Goal: Task Accomplishment & Management: Complete application form

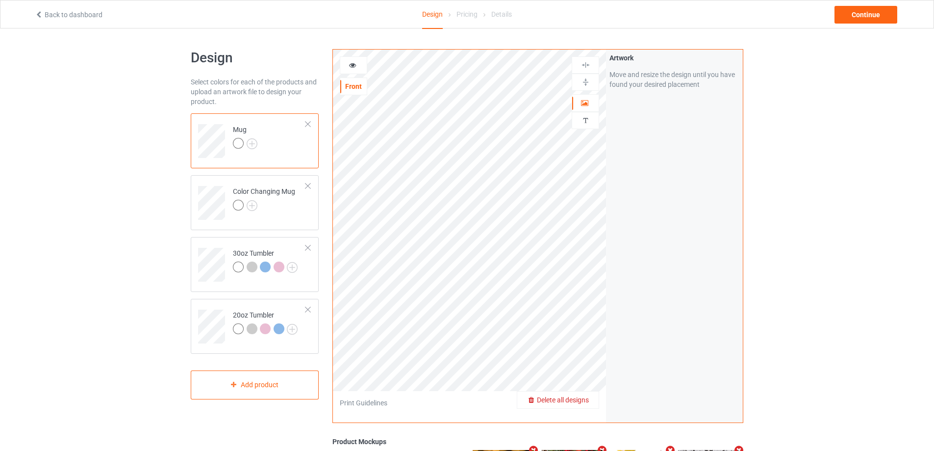
click at [577, 400] on span "Delete all designs" at bounding box center [563, 400] width 52 height 8
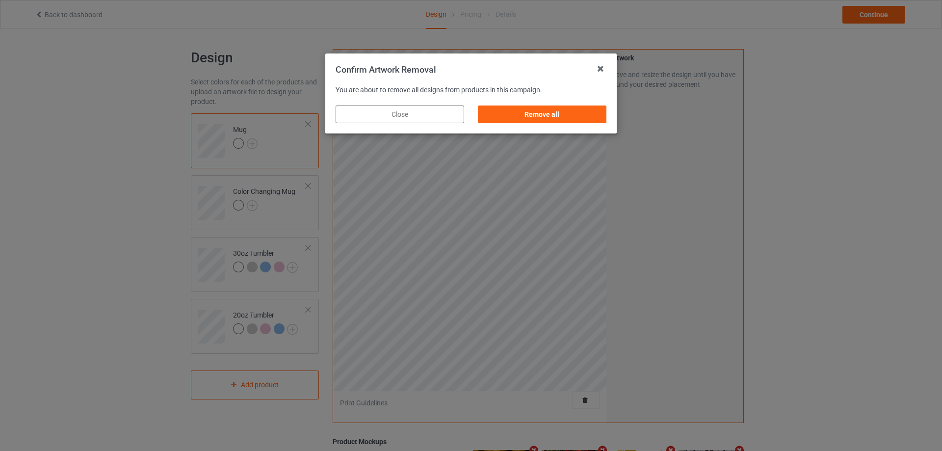
click at [531, 125] on div "Remove all" at bounding box center [542, 114] width 142 height 31
click at [531, 119] on div "Remove all" at bounding box center [542, 114] width 129 height 18
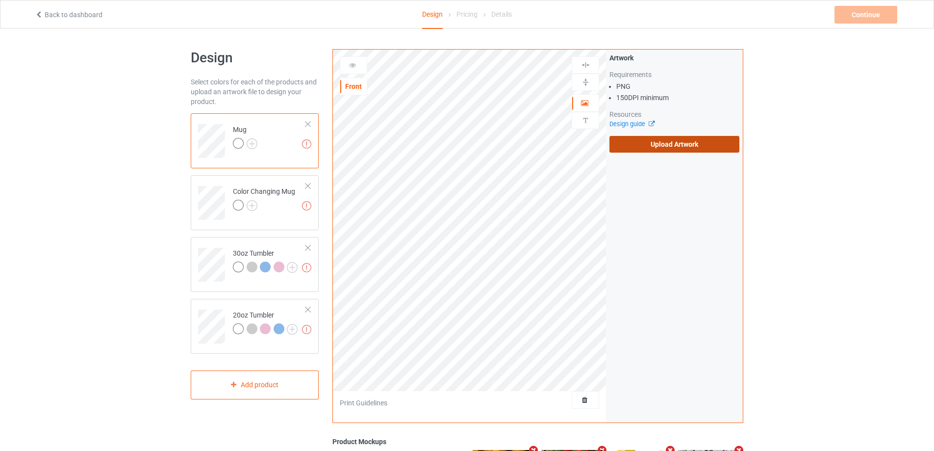
click at [642, 147] on label "Upload Artwork" at bounding box center [675, 144] width 130 height 17
click at [0, 0] on input "Upload Artwork" at bounding box center [0, 0] width 0 height 0
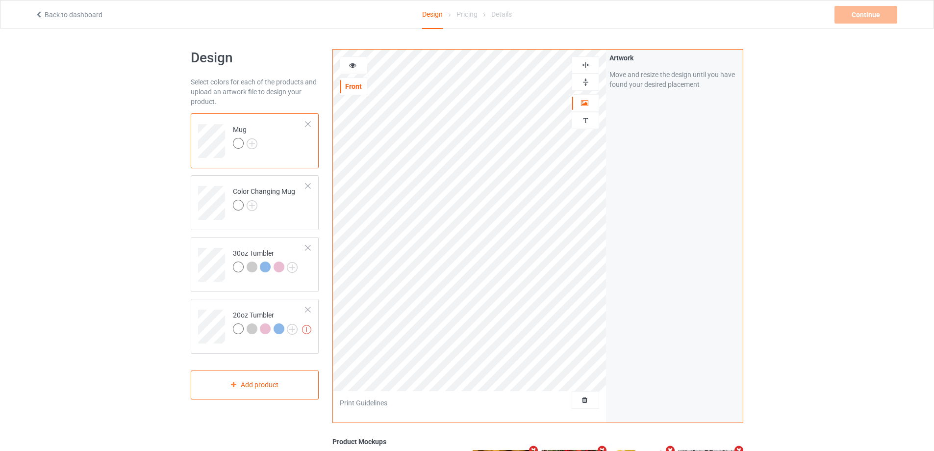
click at [353, 63] on icon at bounding box center [353, 63] width 8 height 7
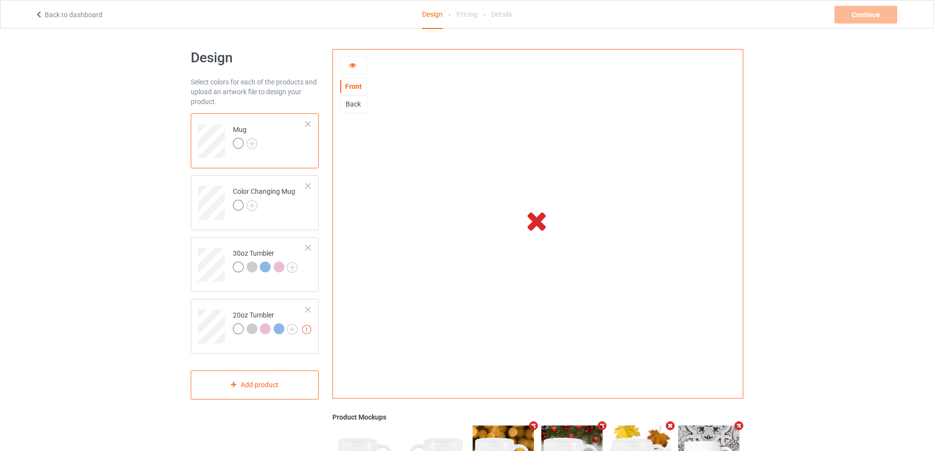
click at [353, 67] on icon at bounding box center [353, 63] width 8 height 7
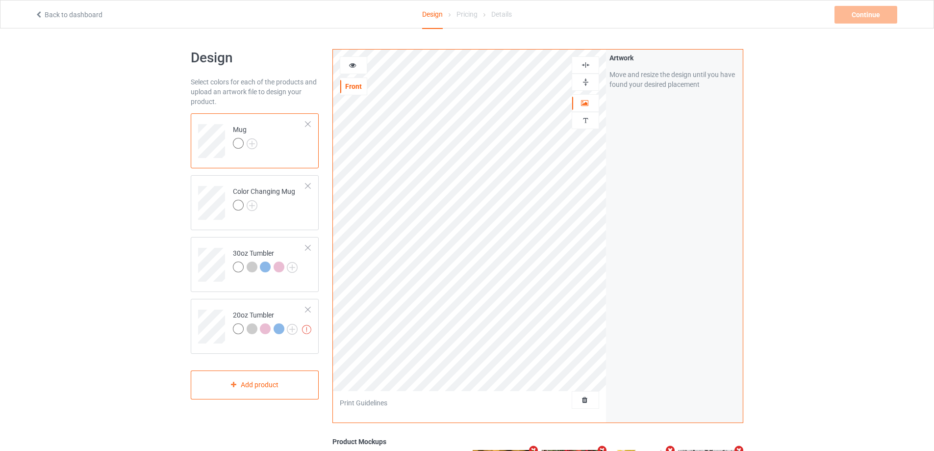
click at [349, 65] on icon at bounding box center [353, 63] width 8 height 7
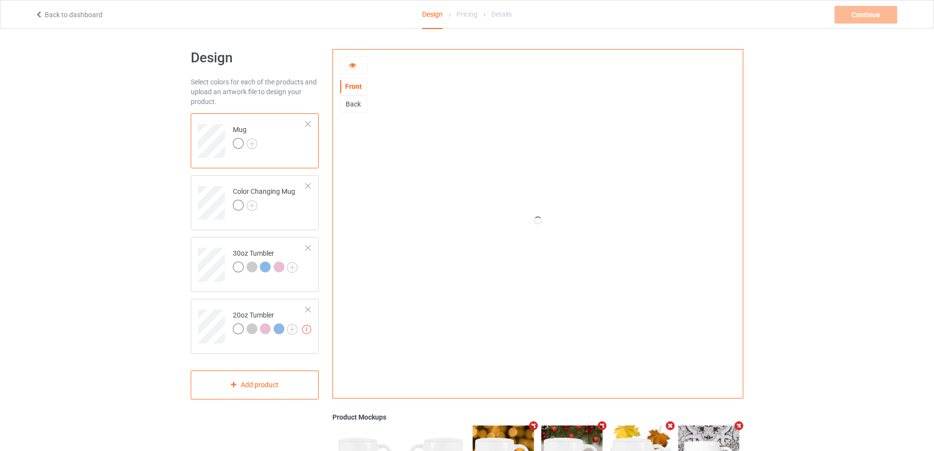
click at [357, 67] on div at bounding box center [353, 65] width 26 height 10
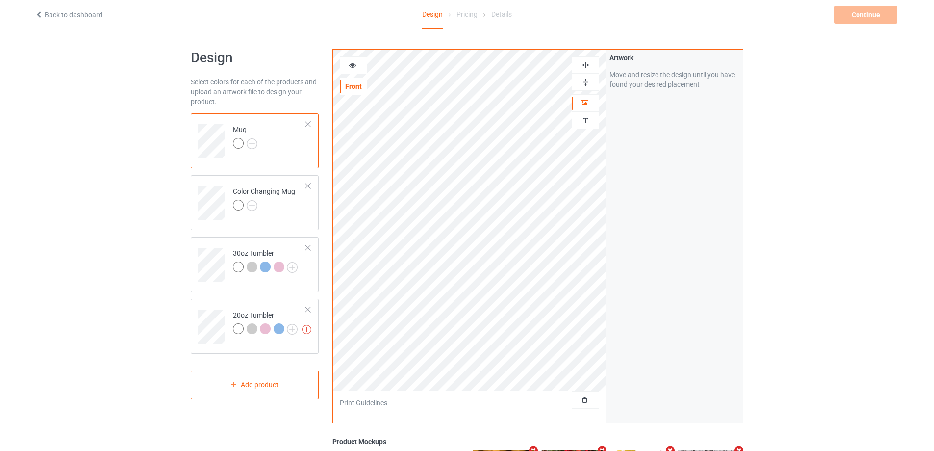
click at [357, 66] on div at bounding box center [353, 65] width 26 height 10
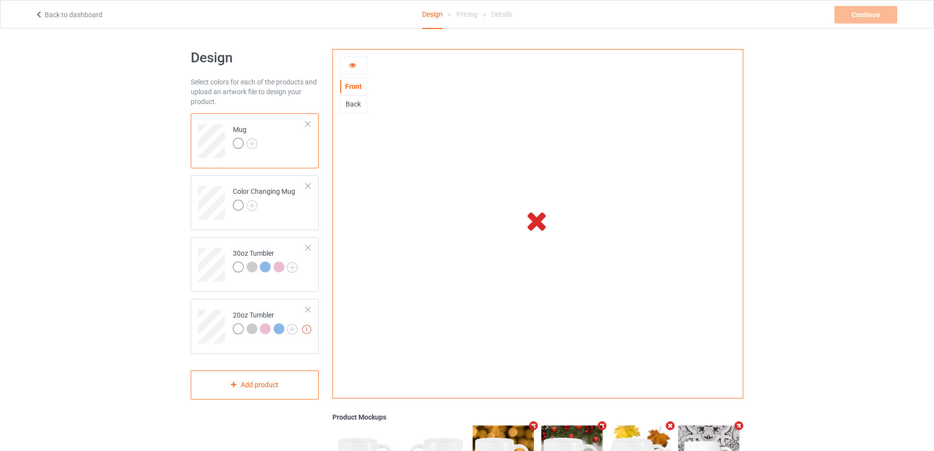
click at [359, 70] on div at bounding box center [353, 65] width 27 height 18
click at [359, 65] on div at bounding box center [353, 65] width 26 height 10
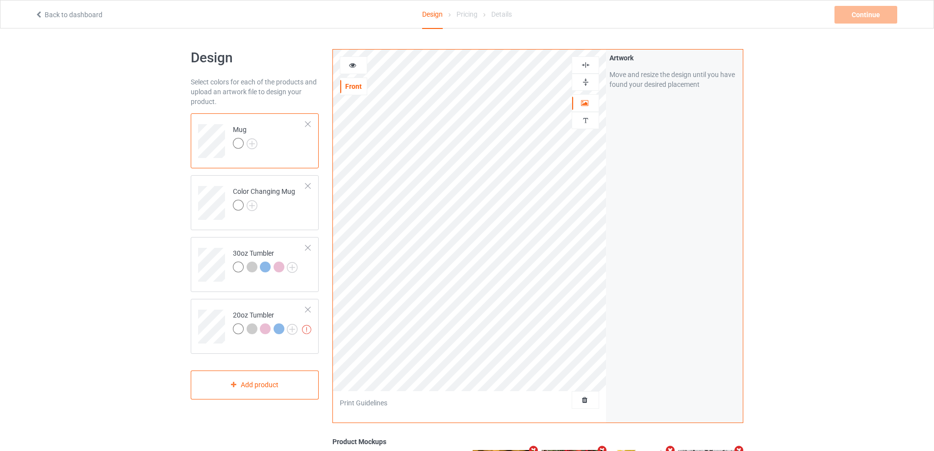
click at [346, 63] on div at bounding box center [353, 65] width 26 height 10
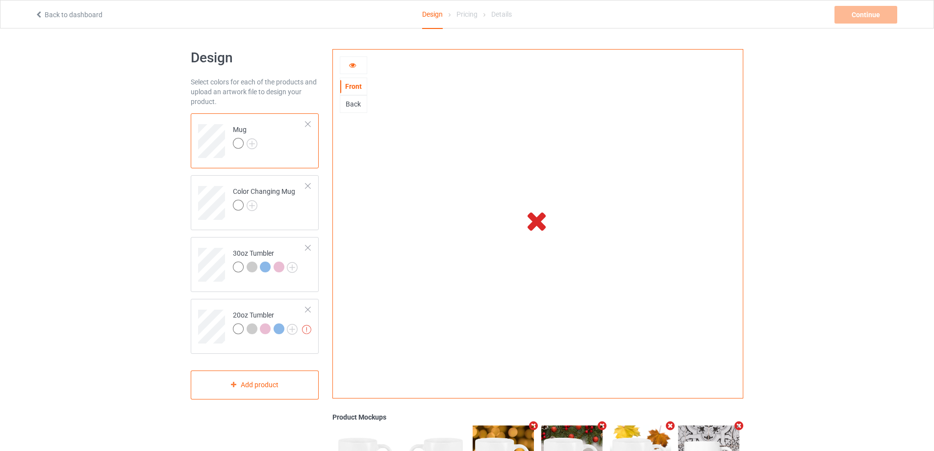
click at [354, 67] on icon at bounding box center [353, 63] width 8 height 7
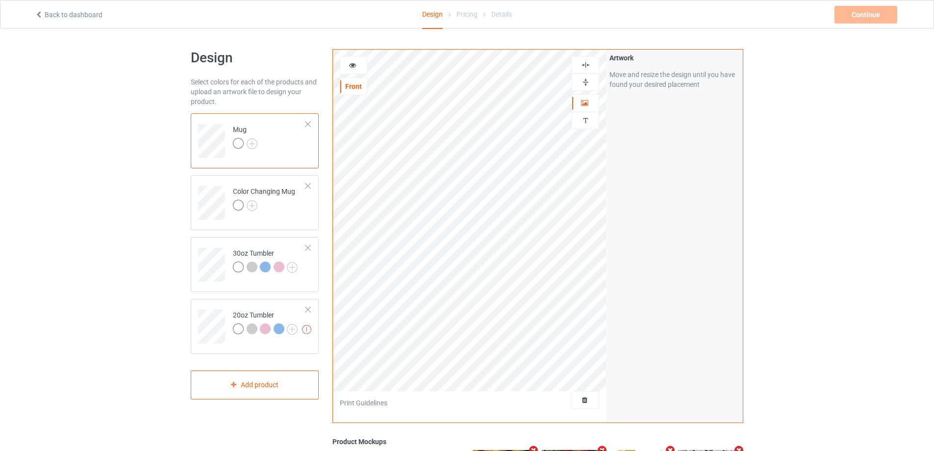
click at [353, 66] on icon at bounding box center [353, 63] width 8 height 7
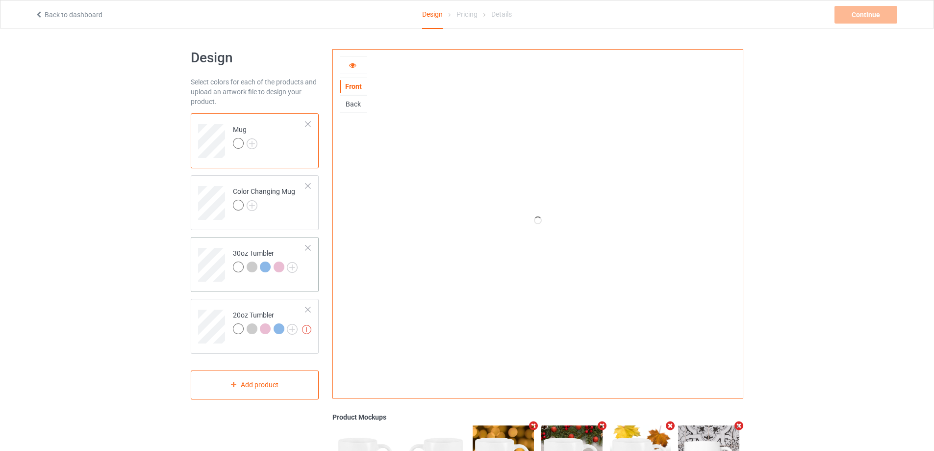
click at [238, 250] on div "30oz Tumbler" at bounding box center [265, 260] width 65 height 24
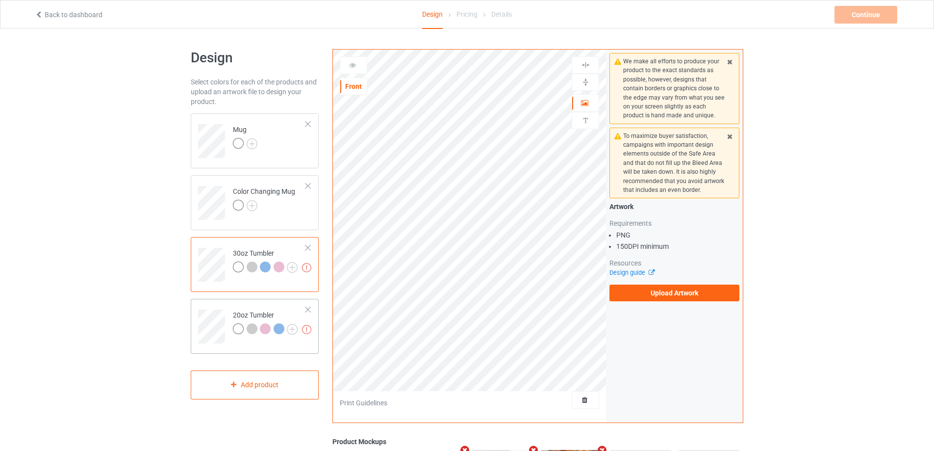
click at [216, 308] on td at bounding box center [212, 323] width 29 height 41
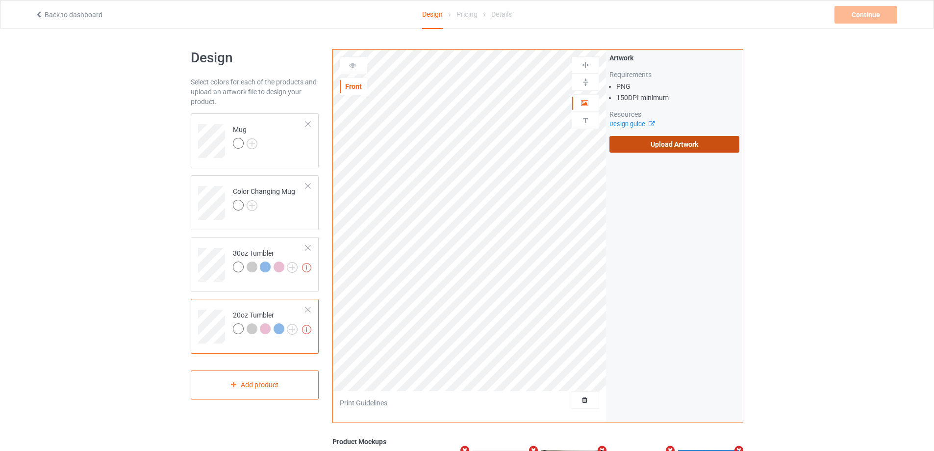
click at [665, 144] on label "Upload Artwork" at bounding box center [675, 144] width 130 height 17
click at [0, 0] on input "Upload Artwork" at bounding box center [0, 0] width 0 height 0
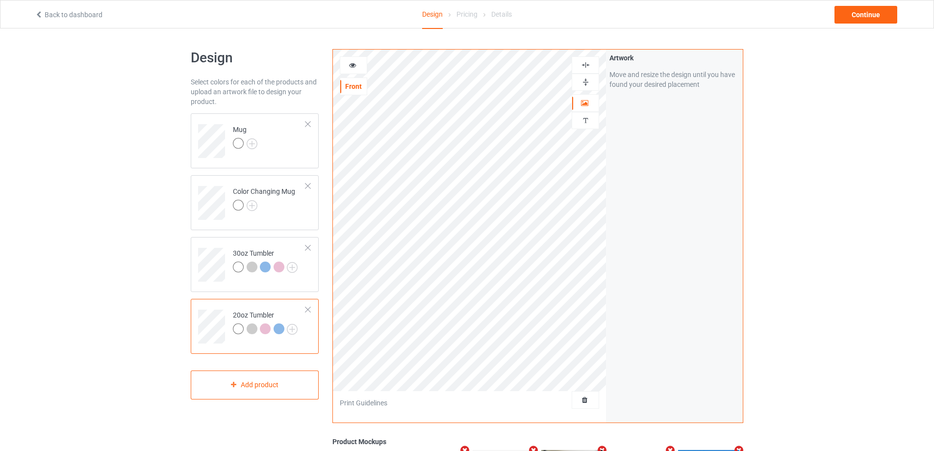
click at [355, 64] on icon at bounding box center [353, 63] width 8 height 7
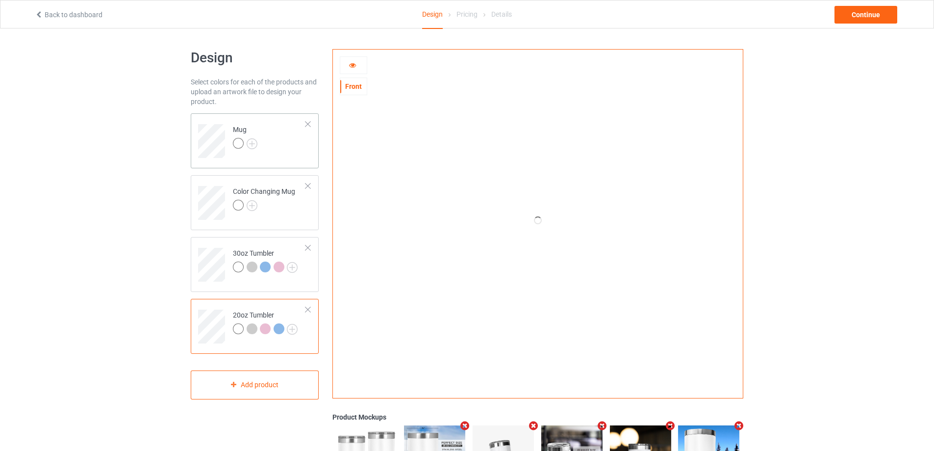
click at [276, 150] on td "Mug" at bounding box center [270, 137] width 84 height 41
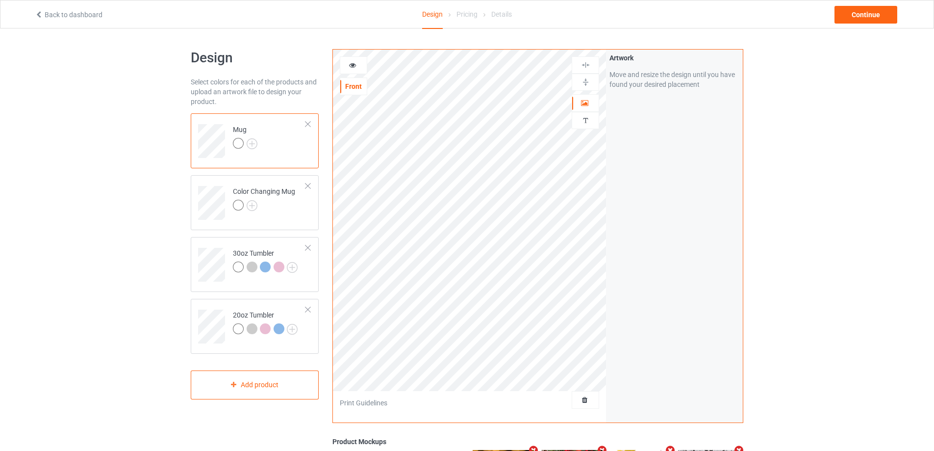
click at [351, 61] on icon at bounding box center [353, 63] width 8 height 7
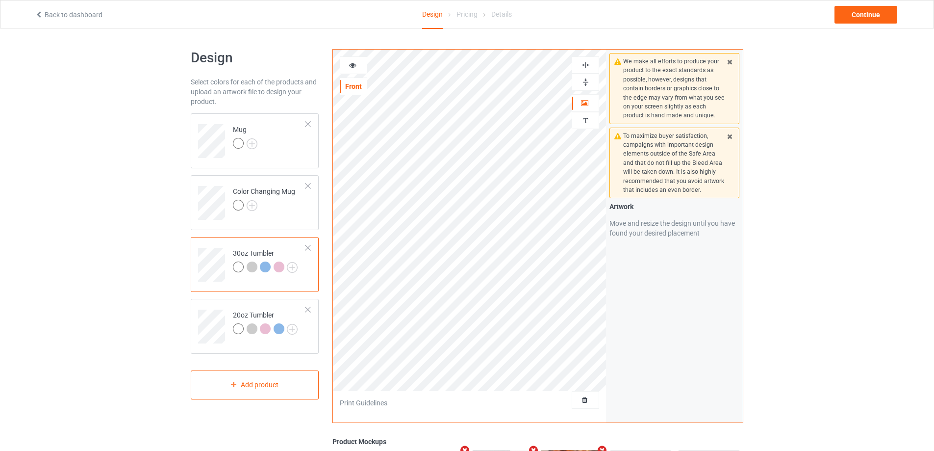
click at [350, 63] on icon at bounding box center [353, 63] width 8 height 7
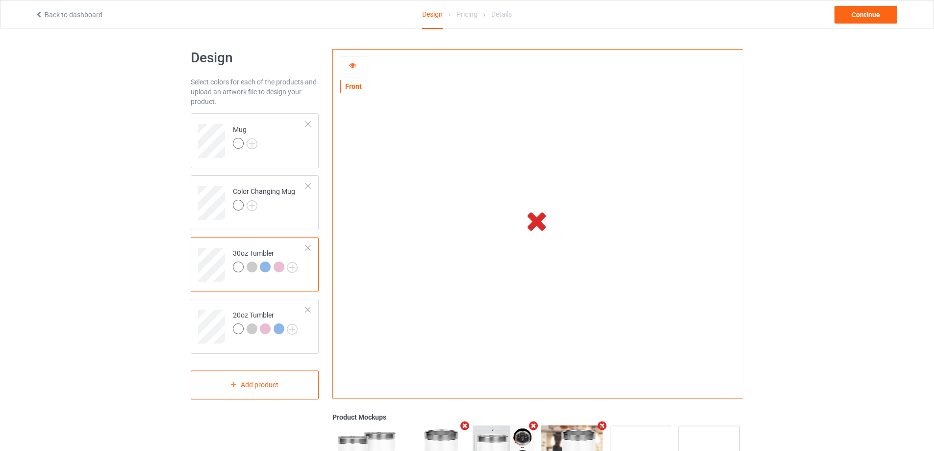
click at [353, 66] on icon at bounding box center [353, 63] width 8 height 7
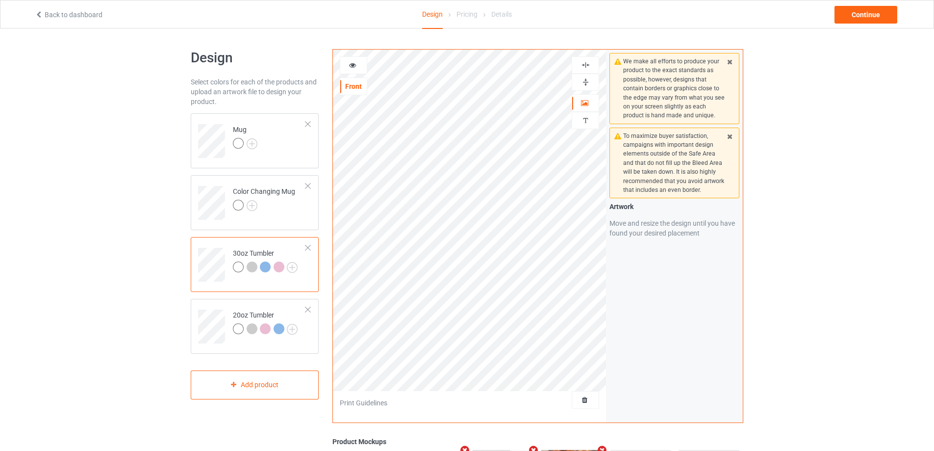
click at [353, 66] on icon at bounding box center [353, 63] width 8 height 7
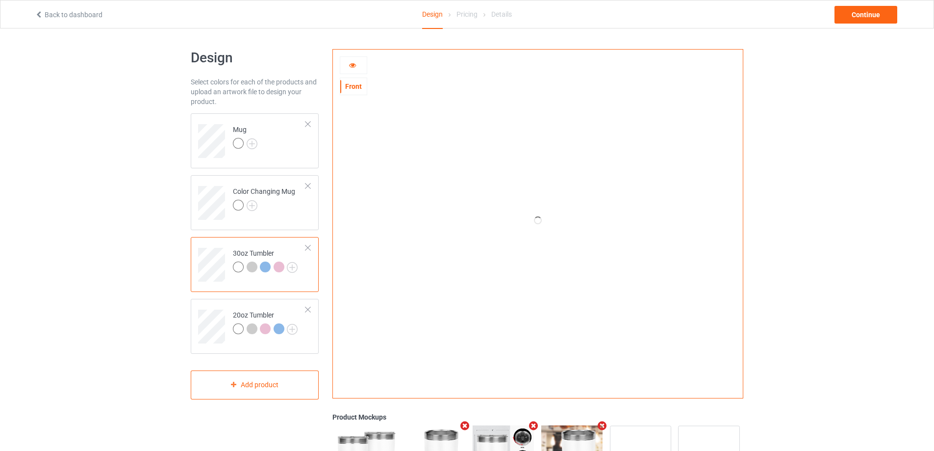
click at [348, 64] on div at bounding box center [353, 65] width 26 height 10
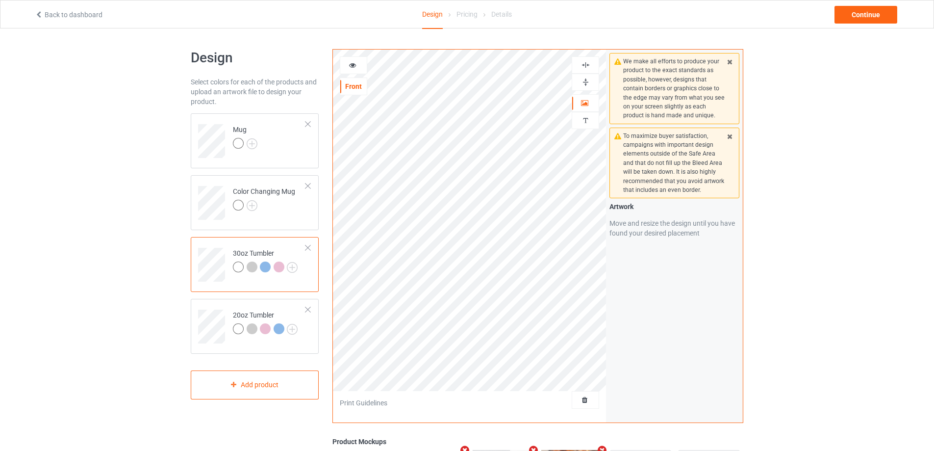
click at [348, 64] on div at bounding box center [353, 65] width 26 height 10
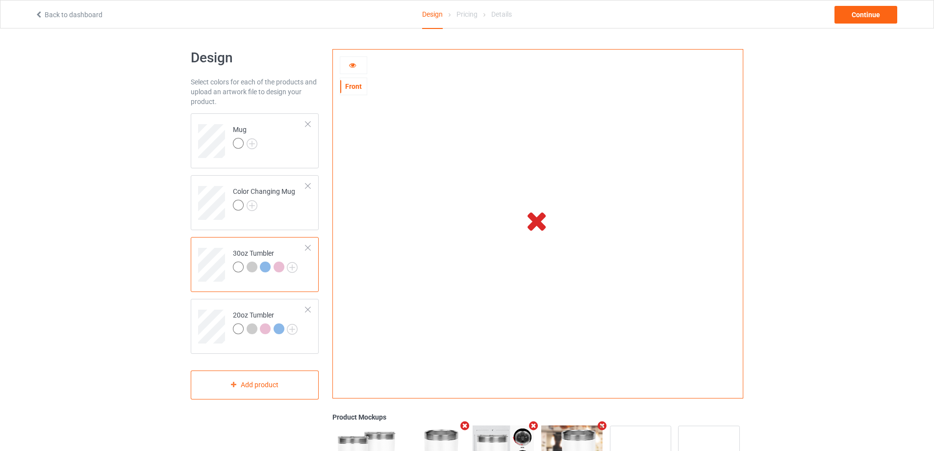
click at [351, 63] on icon at bounding box center [353, 63] width 8 height 7
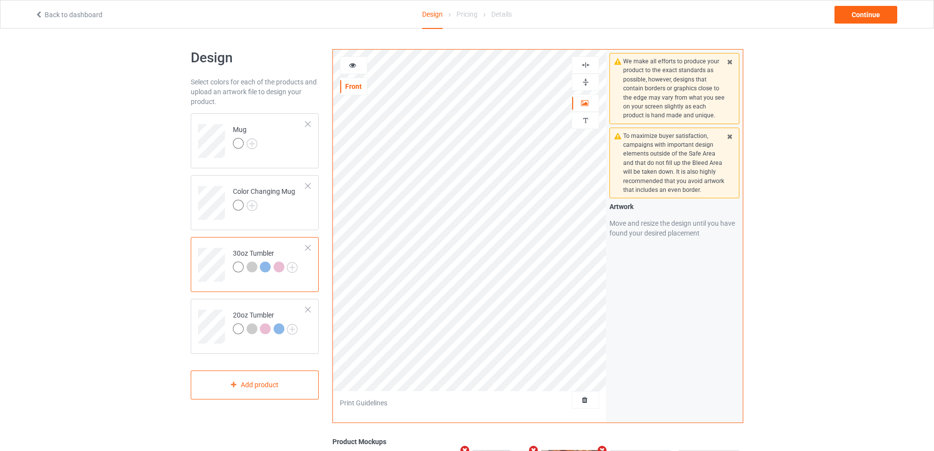
click at [352, 64] on icon at bounding box center [353, 63] width 8 height 7
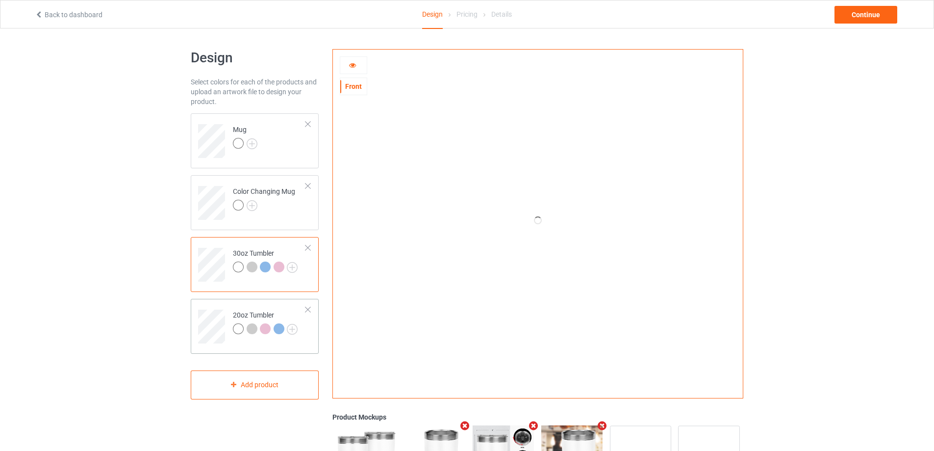
click at [221, 300] on div "20oz Tumbler" at bounding box center [255, 326] width 128 height 55
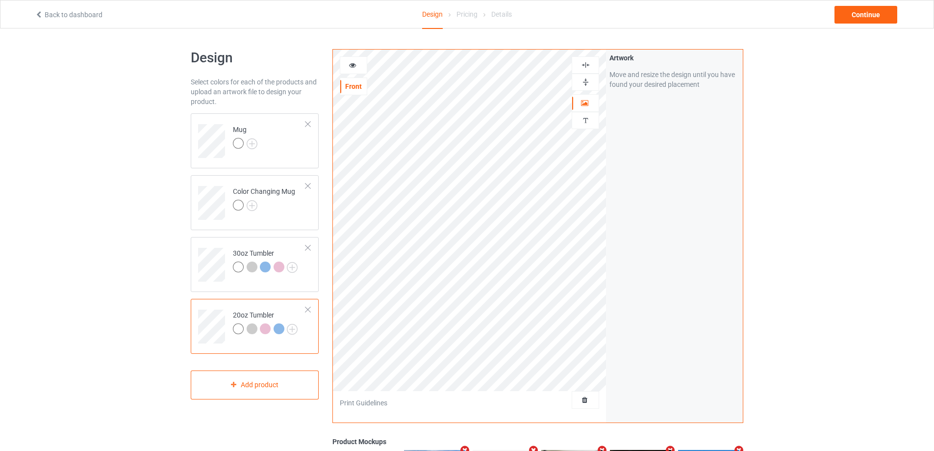
click at [352, 63] on icon at bounding box center [353, 63] width 8 height 7
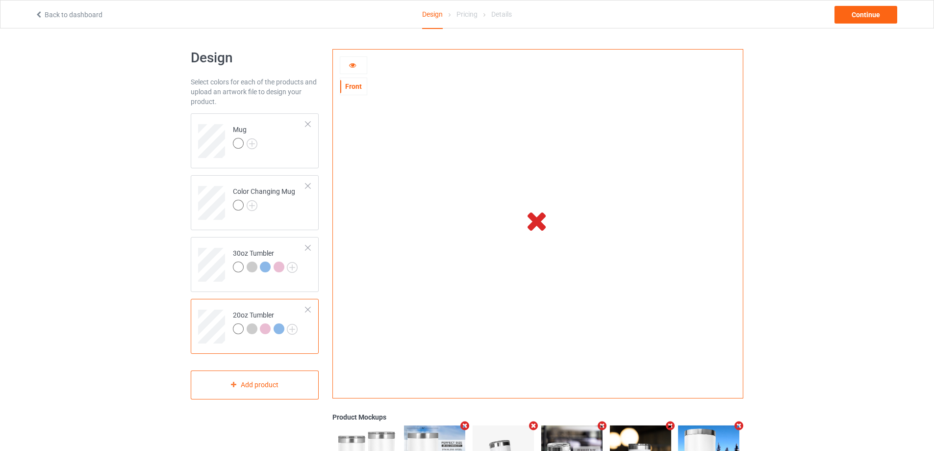
click at [355, 63] on icon at bounding box center [353, 63] width 8 height 7
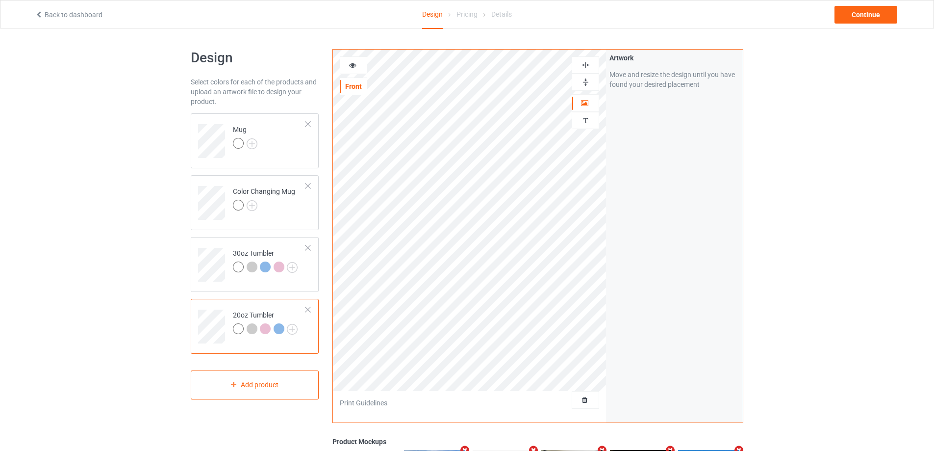
click at [355, 63] on icon at bounding box center [353, 63] width 8 height 7
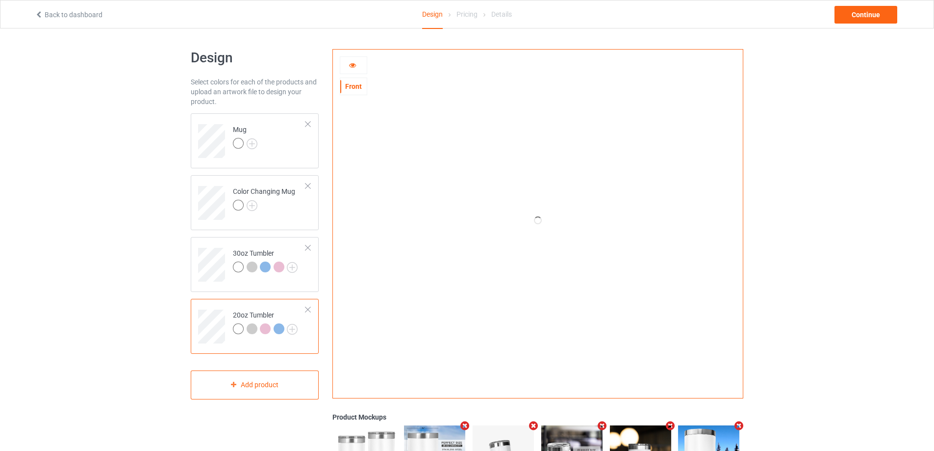
click at [355, 64] on icon at bounding box center [353, 63] width 8 height 7
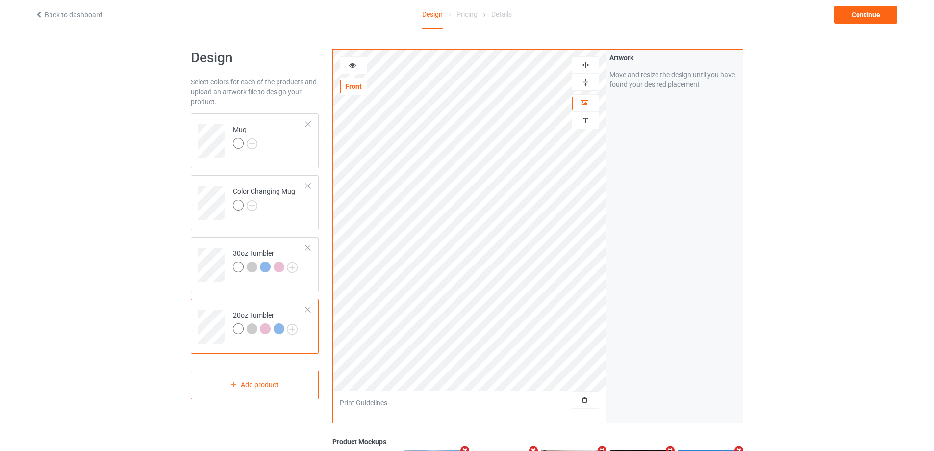
click at [351, 64] on icon at bounding box center [353, 63] width 8 height 7
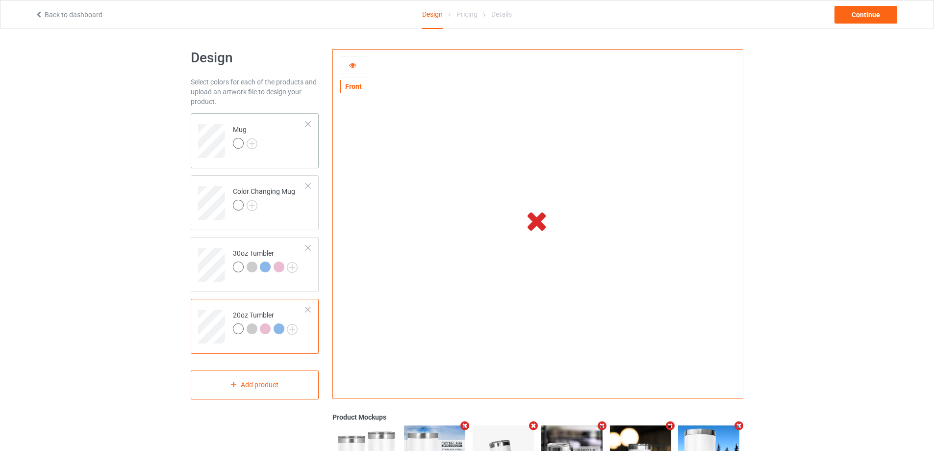
click at [297, 139] on td "Mug" at bounding box center [270, 137] width 84 height 41
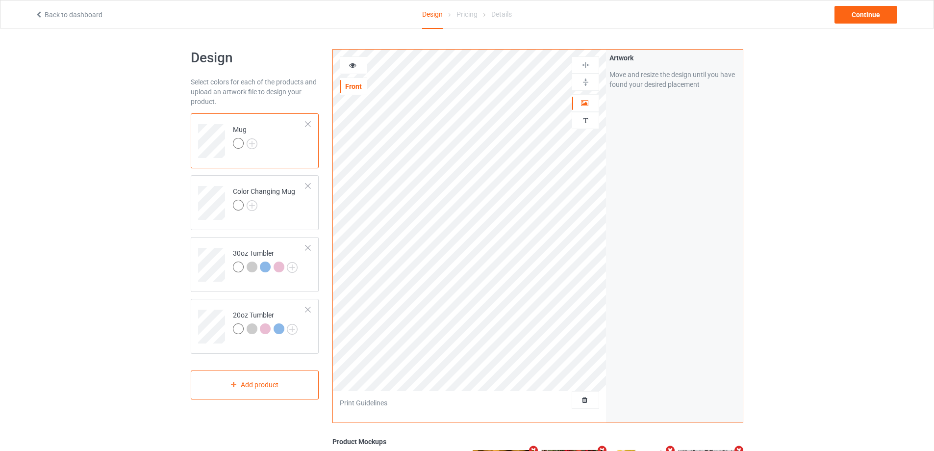
click at [349, 66] on icon at bounding box center [353, 63] width 8 height 7
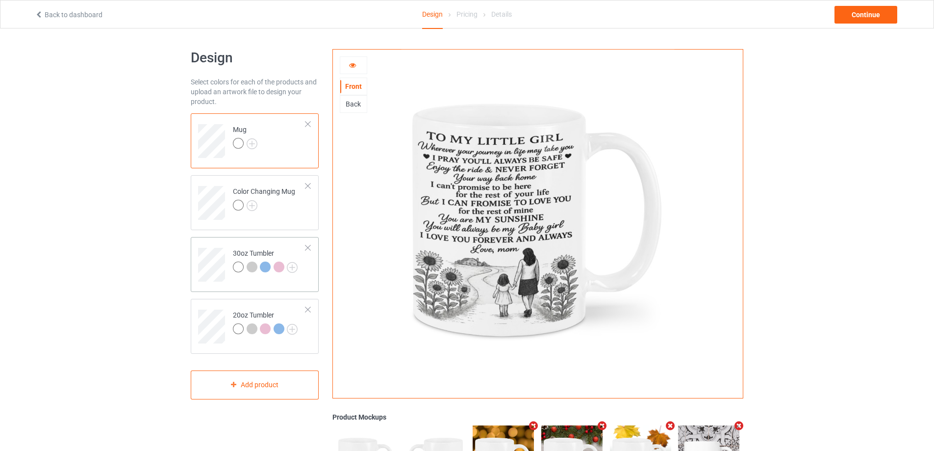
click at [267, 246] on td "30oz Tumbler" at bounding box center [270, 261] width 84 height 41
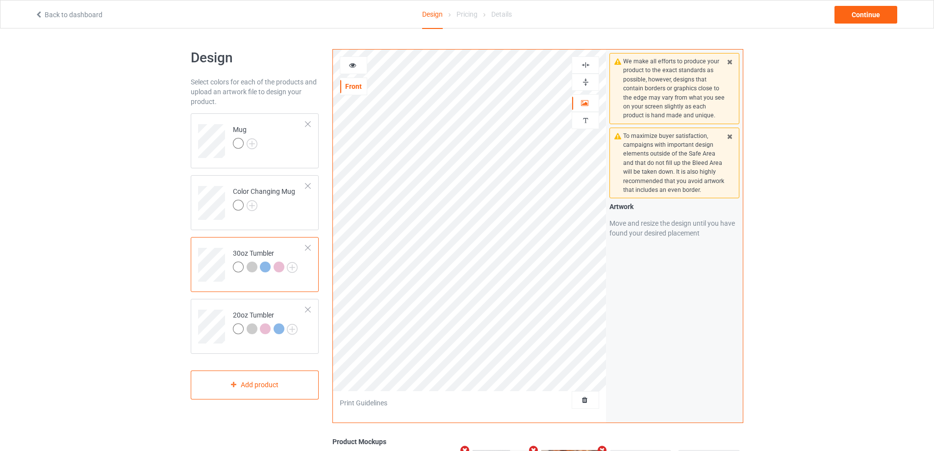
click at [354, 65] on icon at bounding box center [353, 63] width 8 height 7
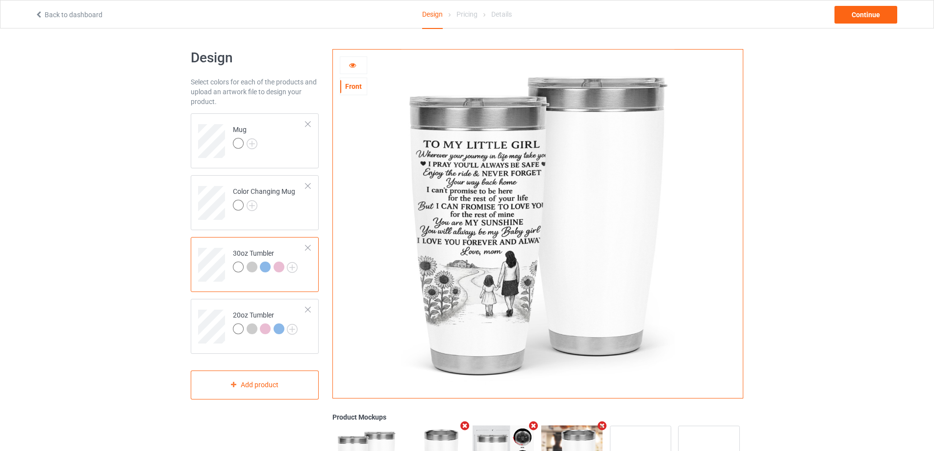
click at [351, 66] on icon at bounding box center [353, 63] width 8 height 7
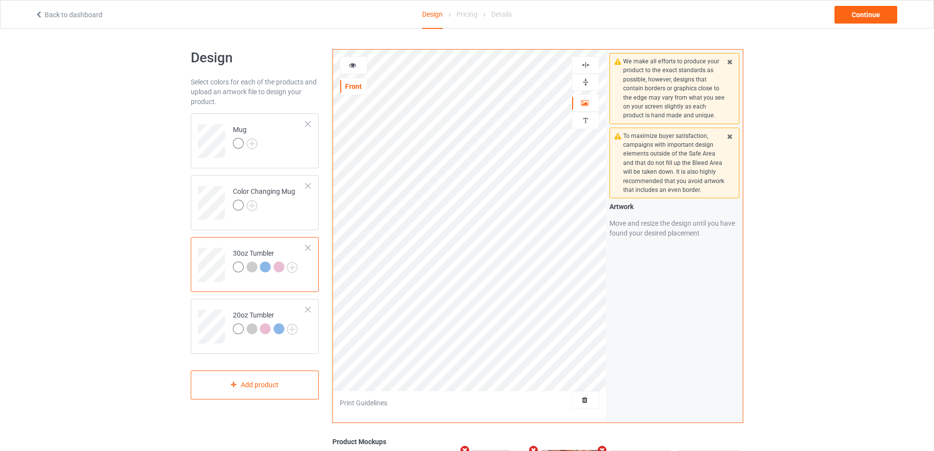
click at [354, 65] on icon at bounding box center [353, 63] width 8 height 7
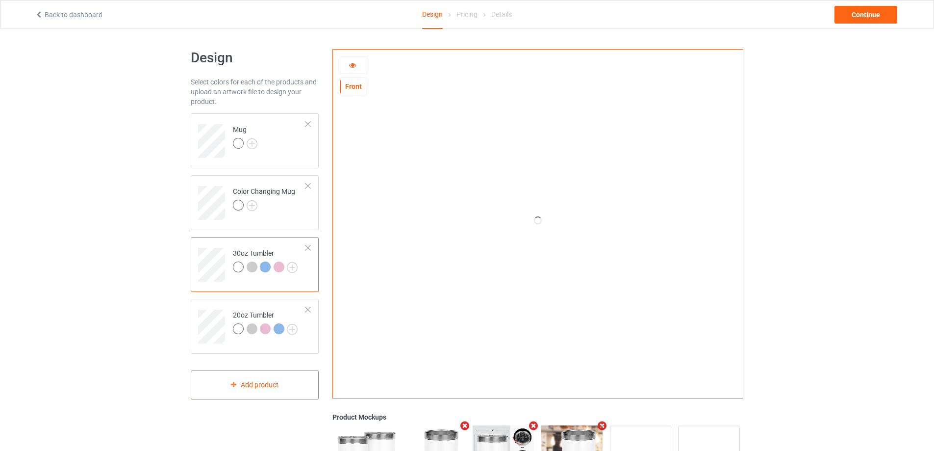
click at [352, 63] on icon at bounding box center [353, 63] width 8 height 7
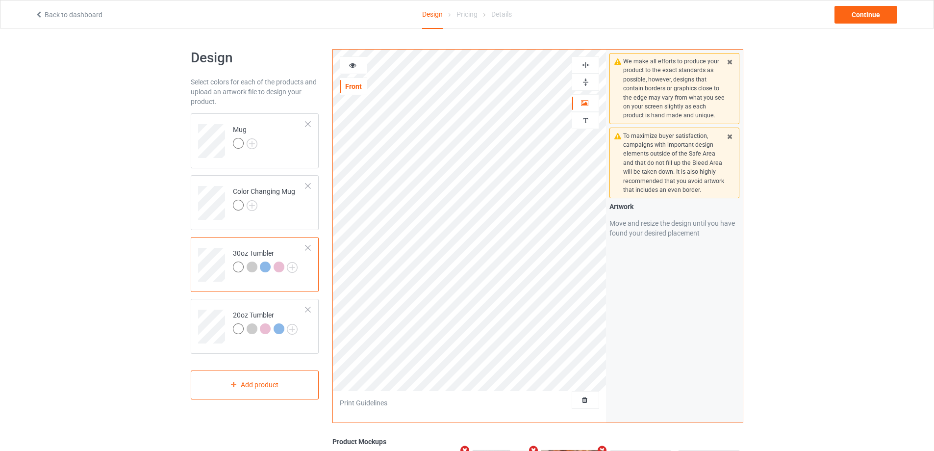
click at [352, 63] on icon at bounding box center [353, 63] width 8 height 7
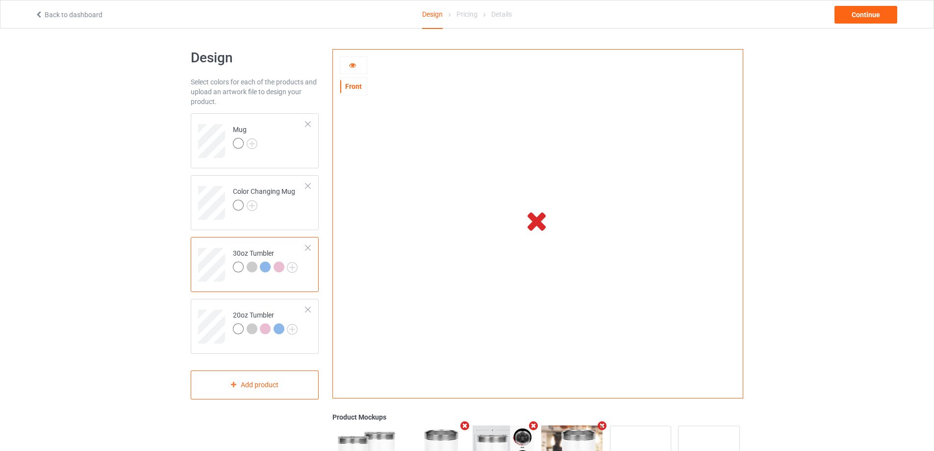
click at [352, 64] on icon at bounding box center [353, 63] width 8 height 7
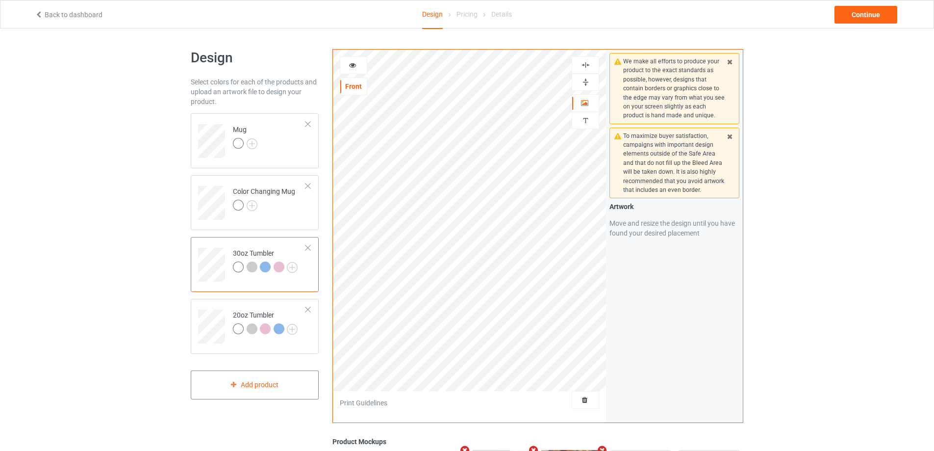
click at [352, 64] on icon at bounding box center [353, 63] width 8 height 7
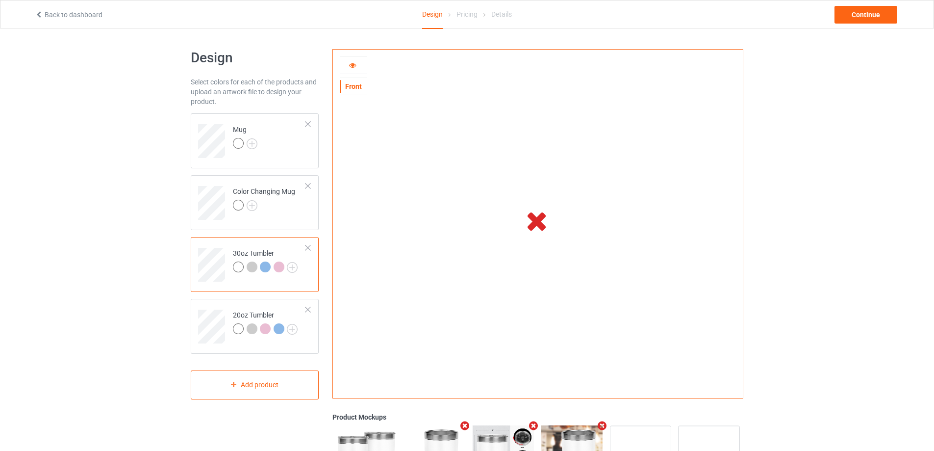
click at [358, 65] on div at bounding box center [353, 65] width 26 height 10
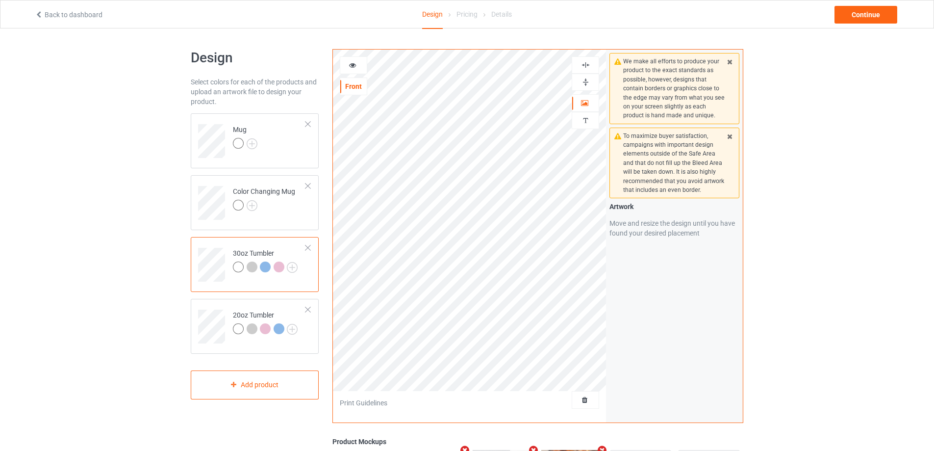
click at [357, 65] on div at bounding box center [353, 65] width 26 height 10
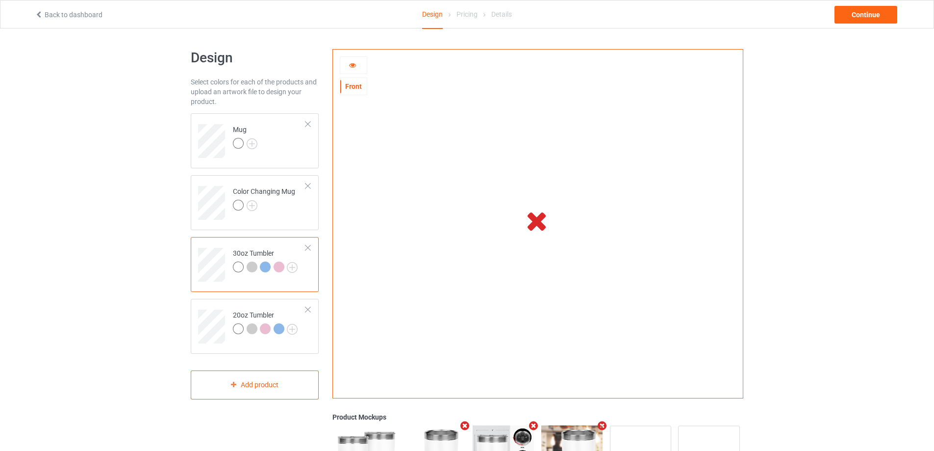
click at [354, 65] on icon at bounding box center [353, 63] width 8 height 7
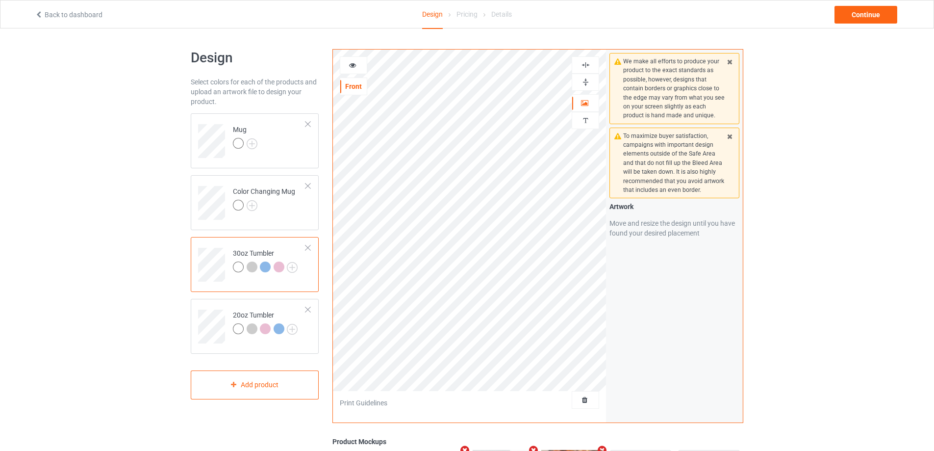
click at [354, 65] on icon at bounding box center [353, 63] width 8 height 7
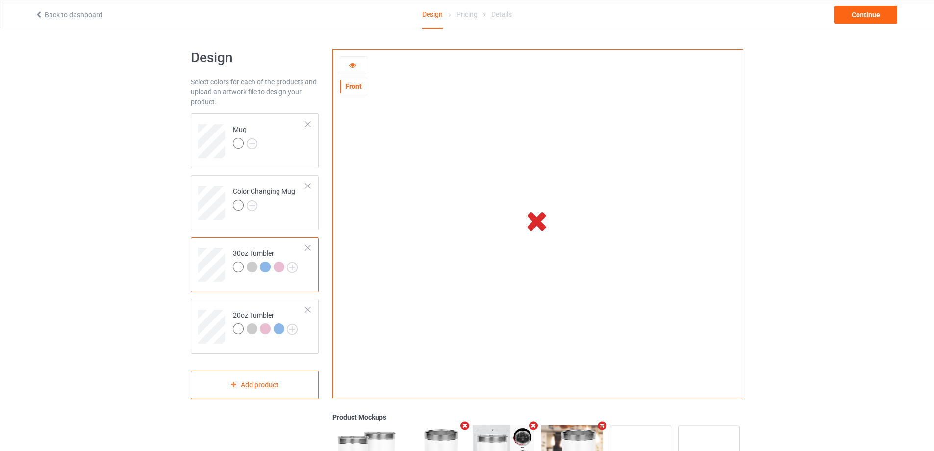
click at [349, 62] on icon at bounding box center [353, 63] width 8 height 7
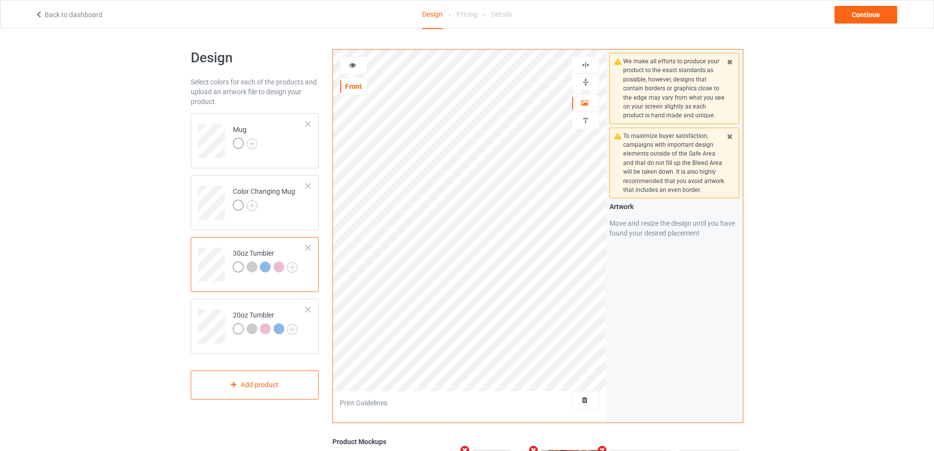
click at [349, 62] on icon at bounding box center [353, 63] width 8 height 7
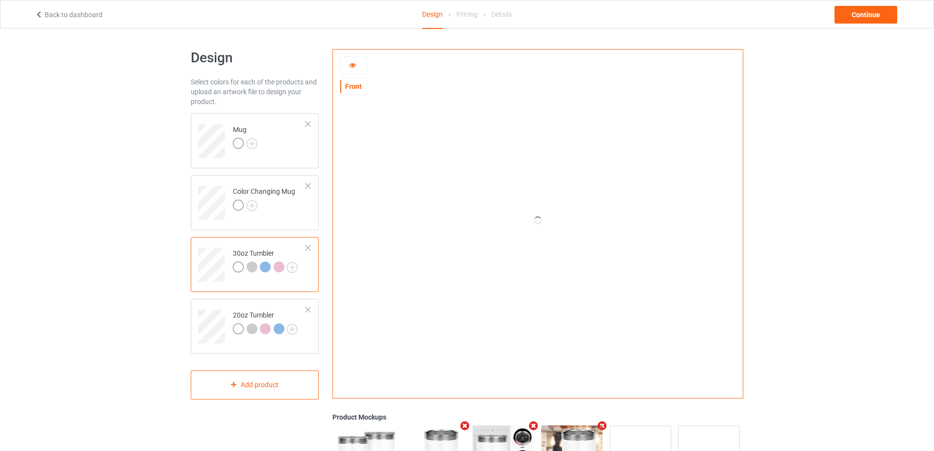
click at [349, 62] on icon at bounding box center [353, 63] width 8 height 7
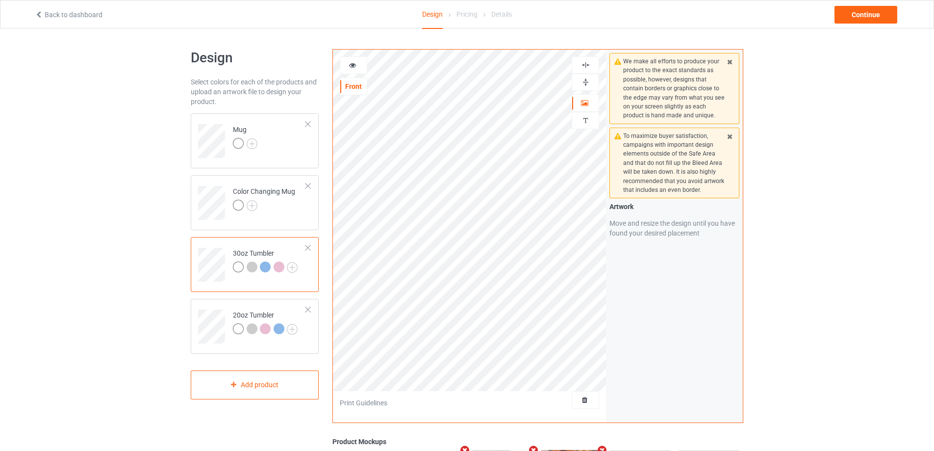
click at [357, 65] on icon at bounding box center [353, 63] width 8 height 7
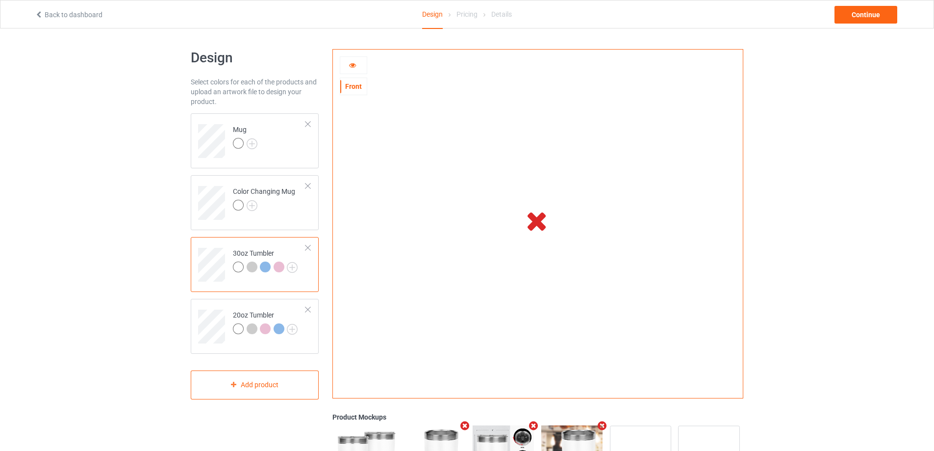
click at [349, 65] on icon at bounding box center [353, 63] width 8 height 7
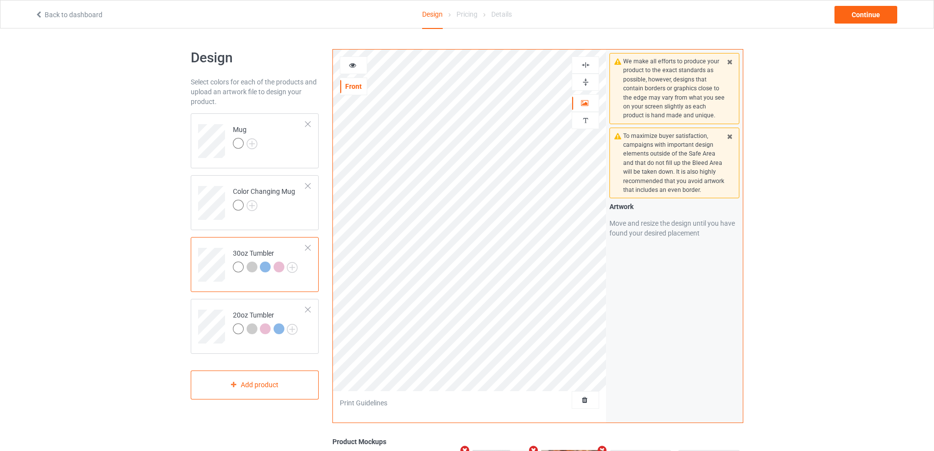
click at [349, 65] on icon at bounding box center [353, 63] width 8 height 7
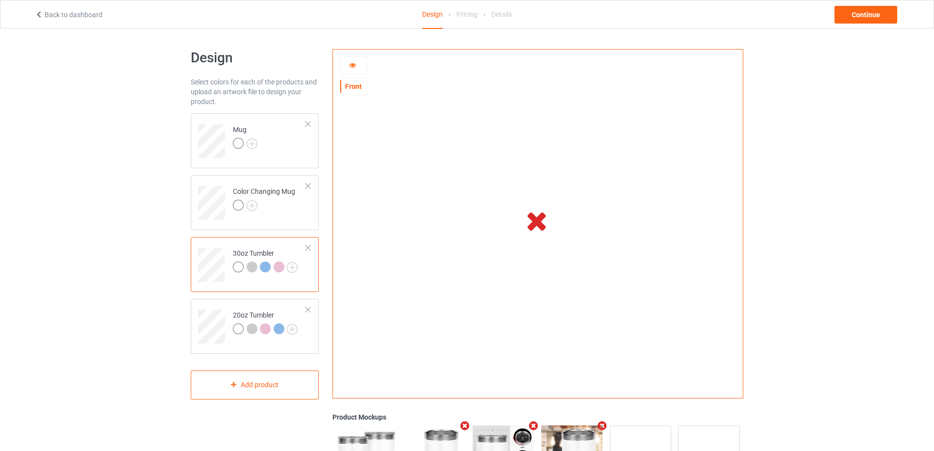
click at [352, 66] on icon at bounding box center [353, 63] width 8 height 7
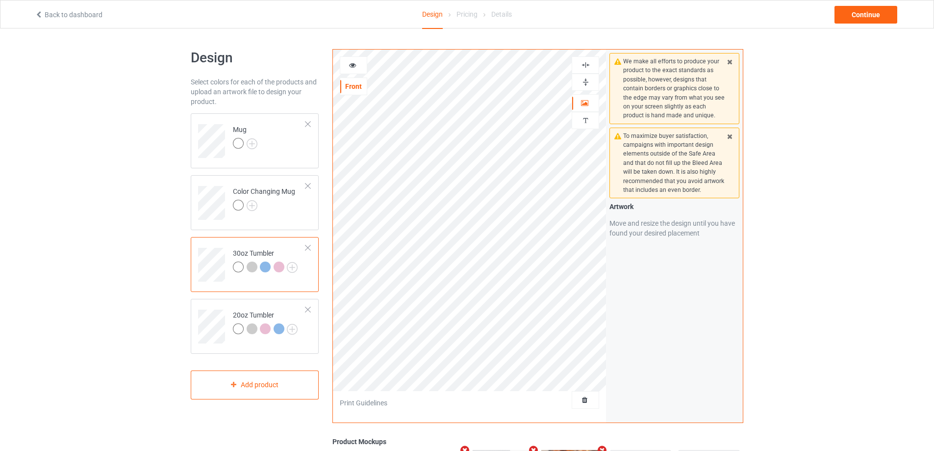
click at [352, 66] on icon at bounding box center [353, 63] width 8 height 7
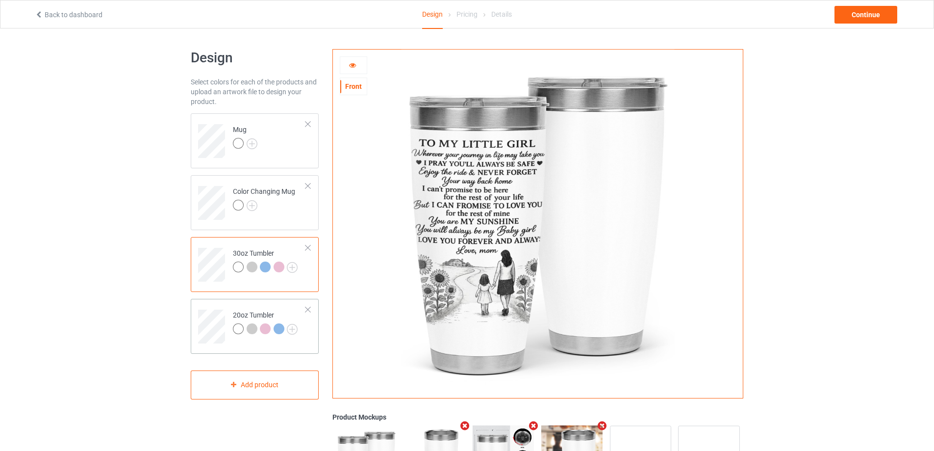
click at [207, 305] on td at bounding box center [212, 323] width 29 height 41
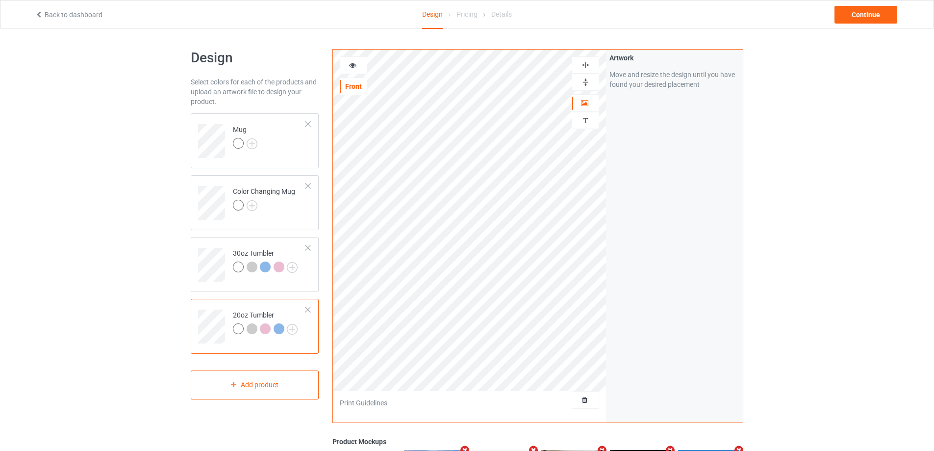
click at [355, 67] on icon at bounding box center [353, 63] width 8 height 7
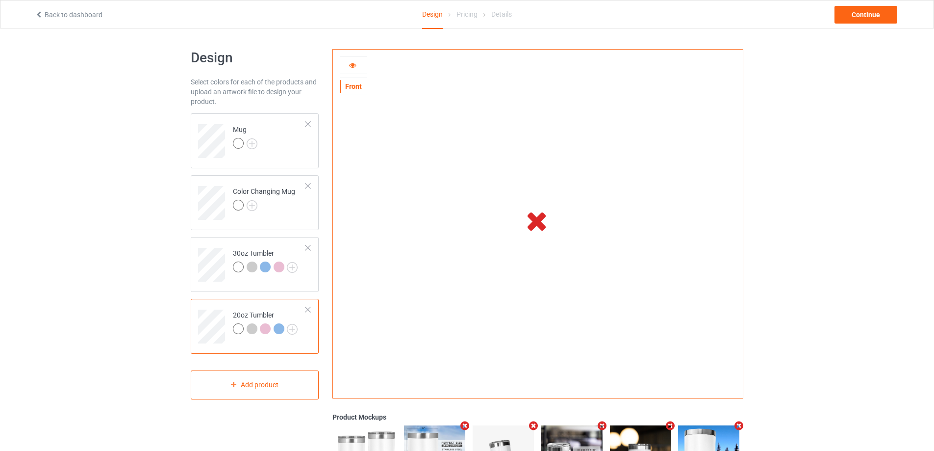
click at [355, 60] on div at bounding box center [353, 65] width 27 height 18
click at [355, 63] on icon at bounding box center [353, 63] width 8 height 7
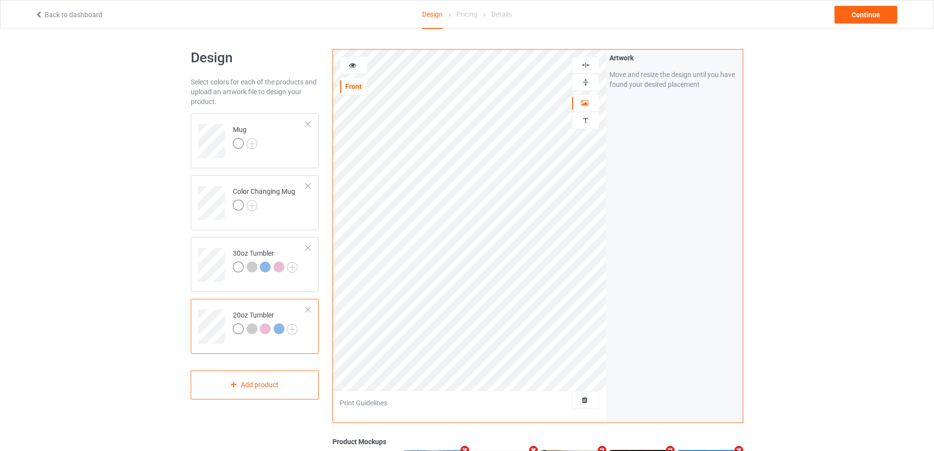
click at [355, 63] on icon at bounding box center [353, 63] width 8 height 7
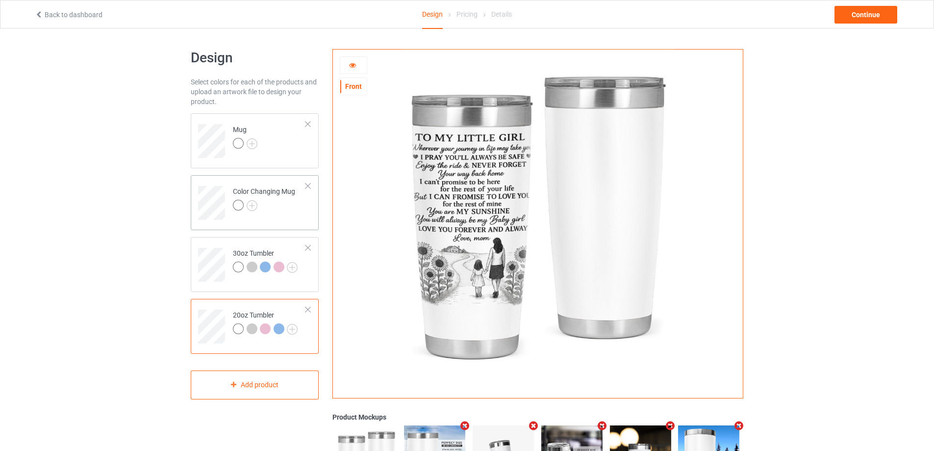
click at [276, 206] on div at bounding box center [264, 207] width 62 height 14
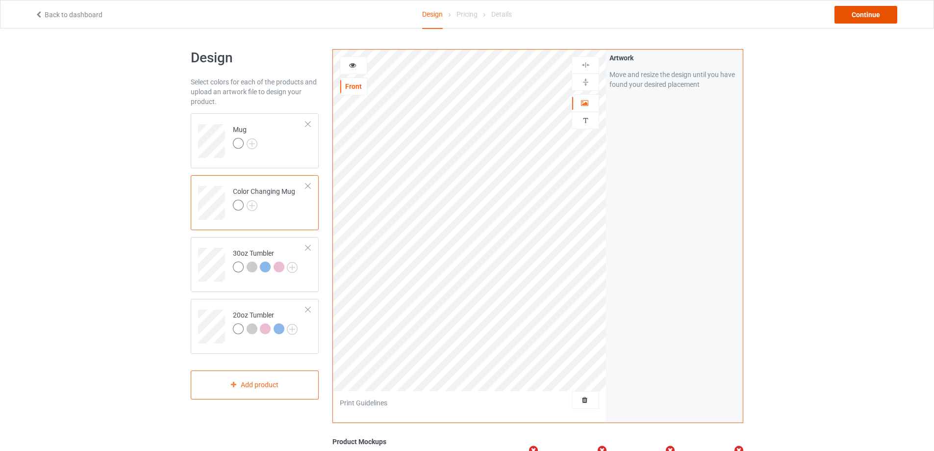
click at [860, 11] on div "Continue" at bounding box center [866, 15] width 63 height 18
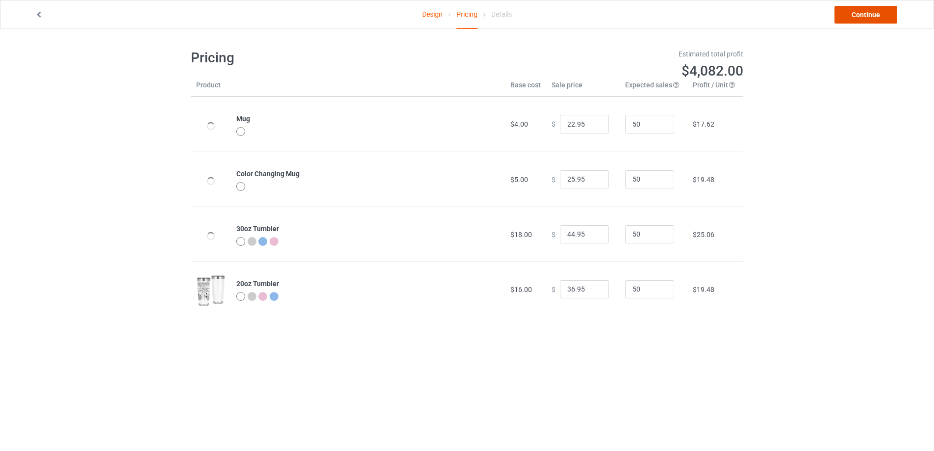
click at [860, 11] on link "Continue" at bounding box center [866, 15] width 63 height 18
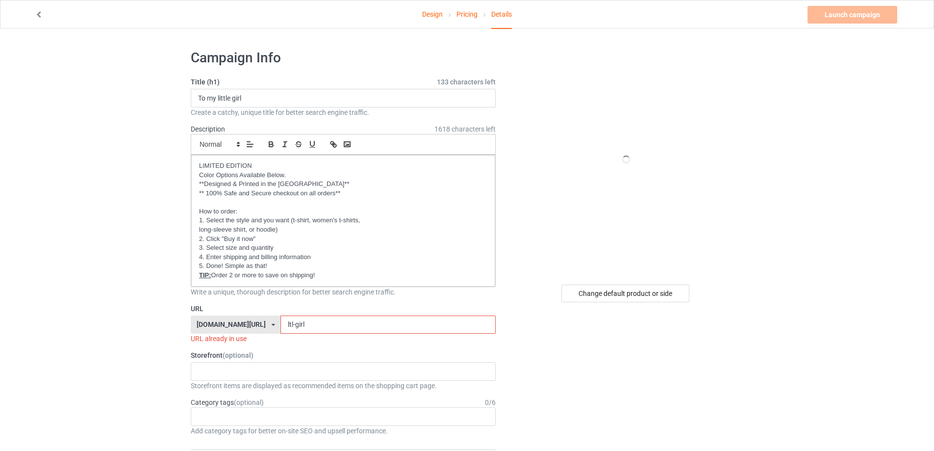
click at [295, 325] on input "ltl-girl" at bounding box center [388, 324] width 215 height 19
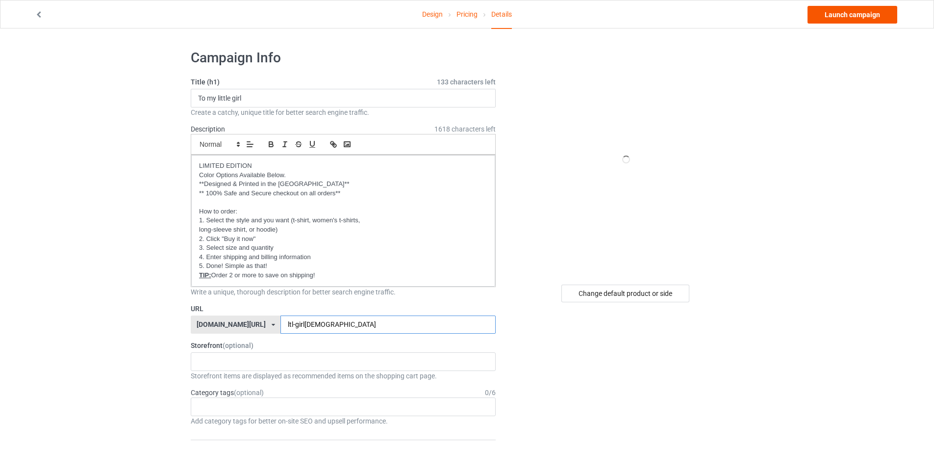
type input "ltl-girl[DEMOGRAPHIC_DATA]"
click at [846, 19] on link "Launch campaign" at bounding box center [853, 15] width 90 height 18
